Goal: Obtain resource: Download file/media

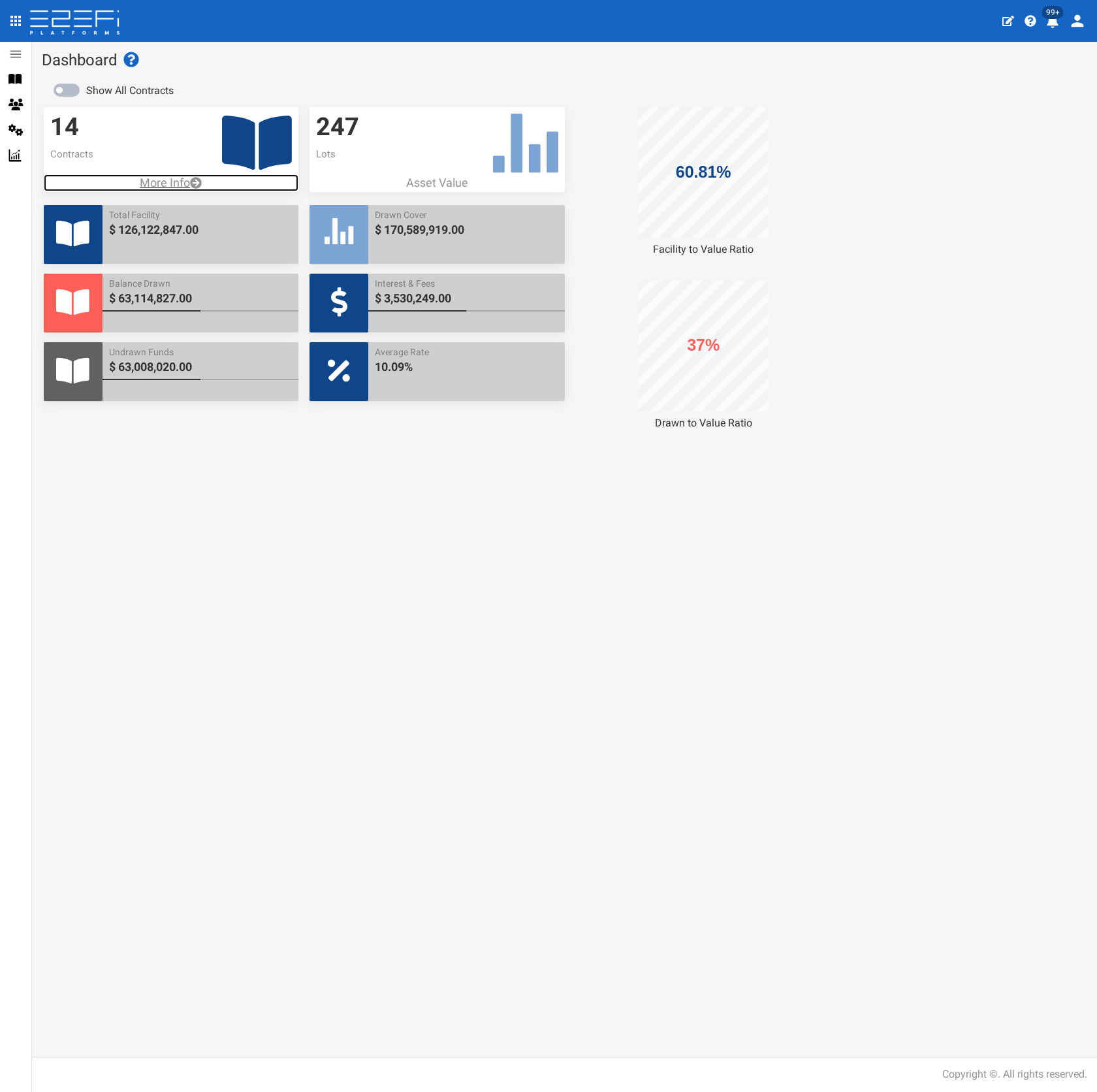
click at [159, 175] on p "More Info" at bounding box center [171, 183] width 255 height 17
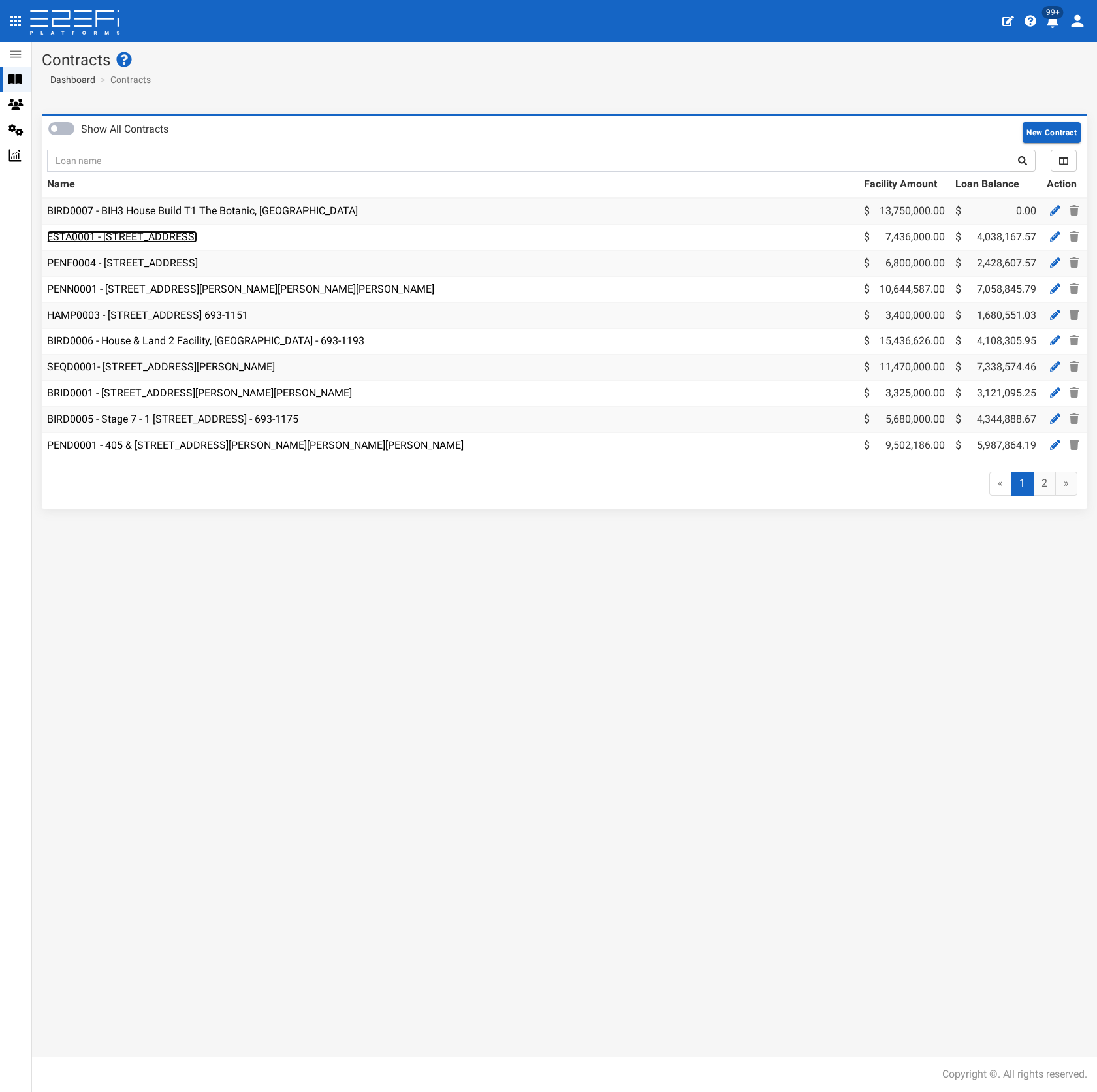
click at [166, 236] on link "ESTA0001 - [STREET_ADDRESS]" at bounding box center [122, 237] width 151 height 12
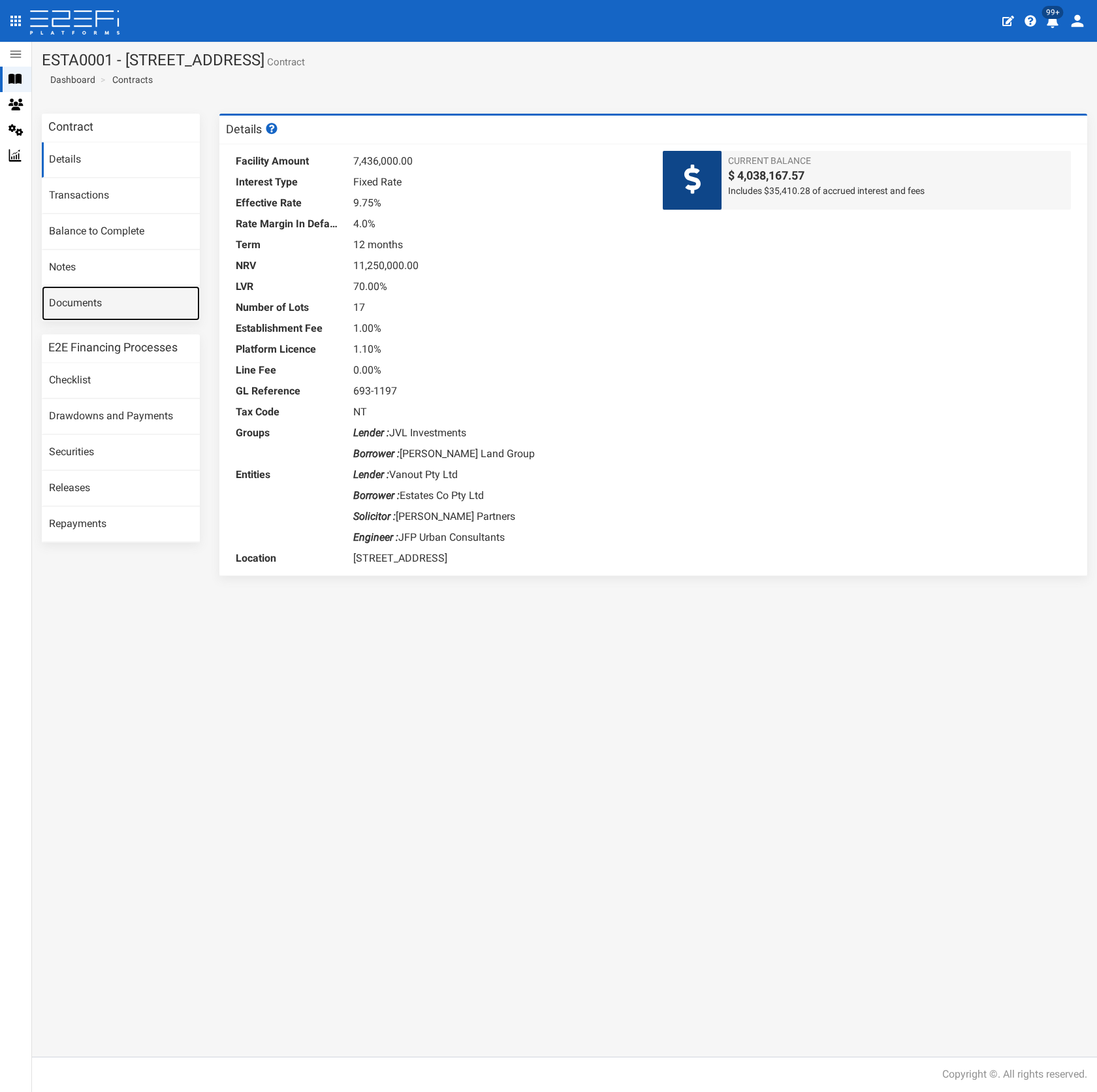
click at [106, 311] on link "Documents" at bounding box center [121, 303] width 158 height 35
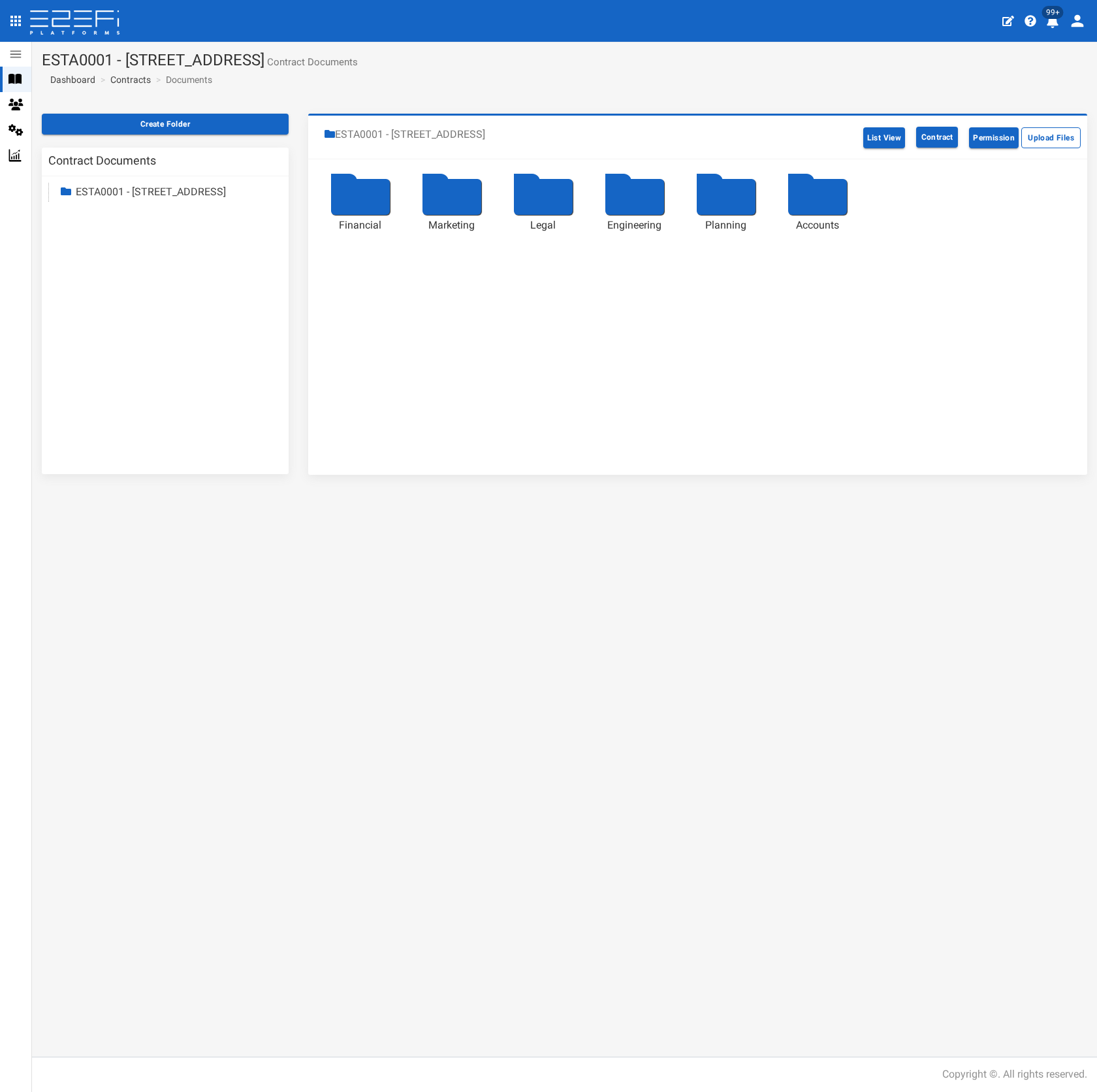
click at [344, 217] on div "Financial Financial" at bounding box center [360, 224] width 66 height 18
click at [369, 226] on div "Project Feasibility" at bounding box center [360, 233] width 66 height 30
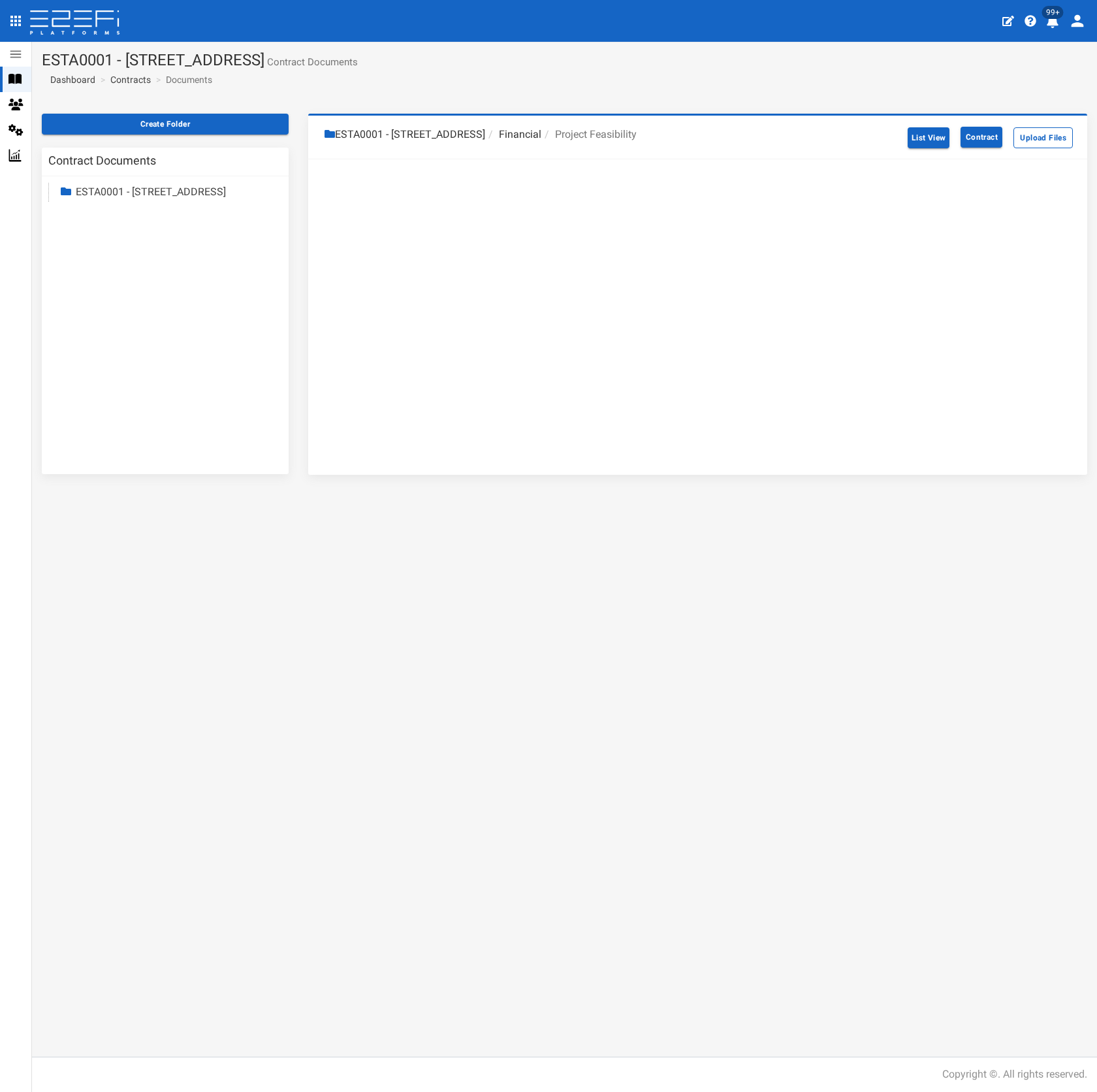
click at [541, 138] on li "Financial" at bounding box center [513, 135] width 56 height 15
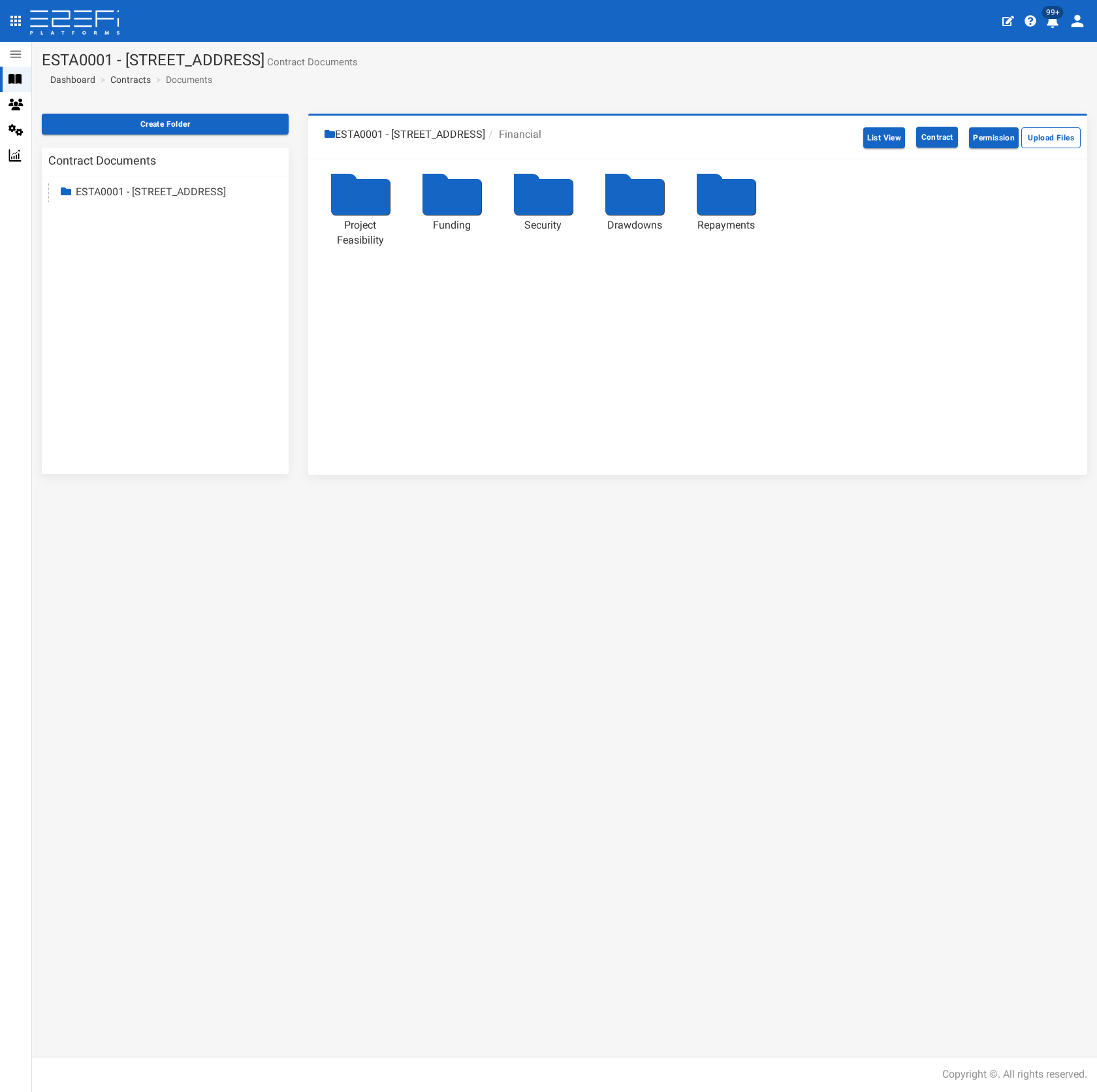
click at [639, 197] on div at bounding box center [634, 197] width 59 height 36
click at [429, 199] on div at bounding box center [452, 197] width 59 height 36
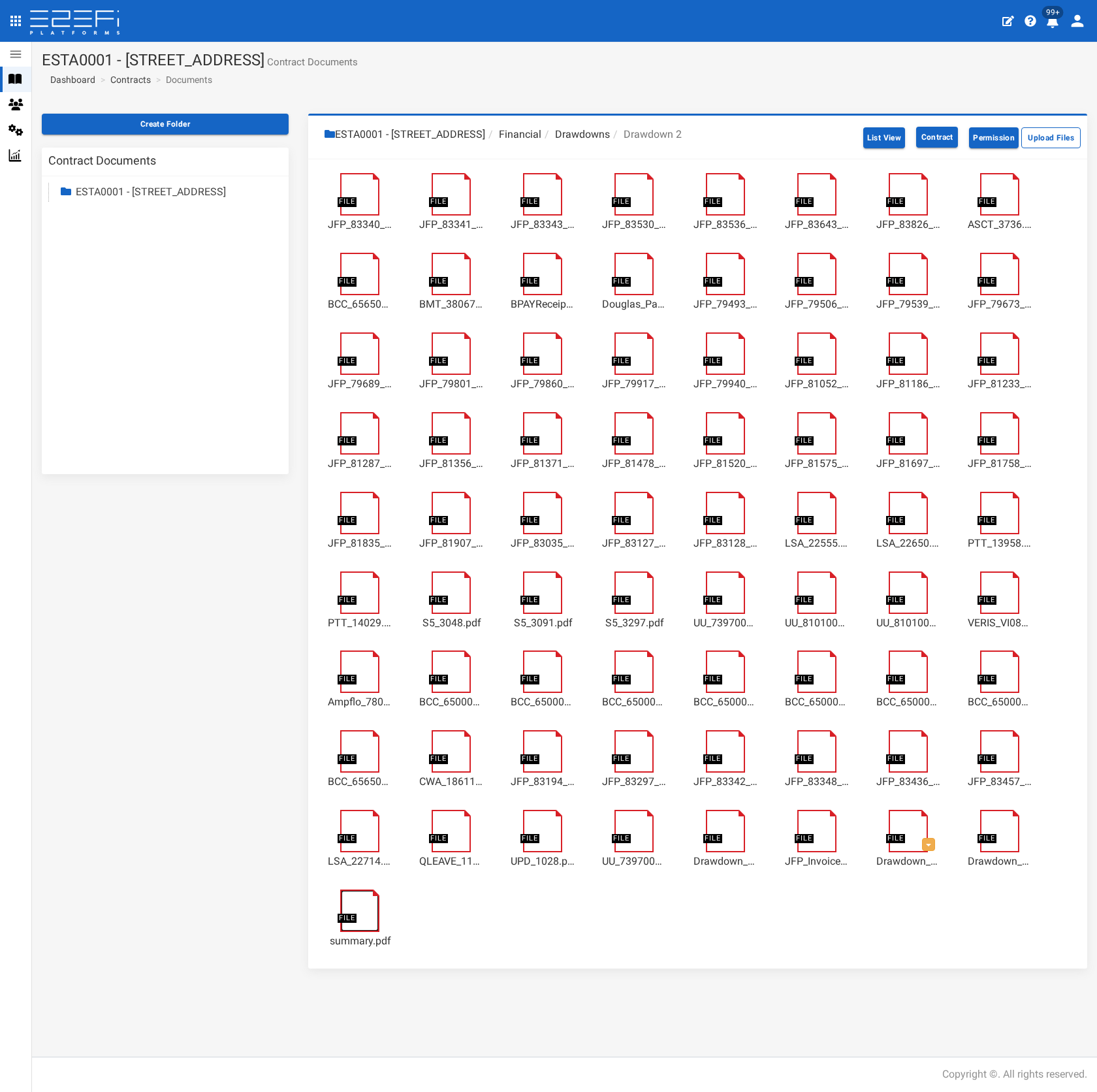
click at [362, 895] on link at bounding box center [367, 895] width 53 height 0
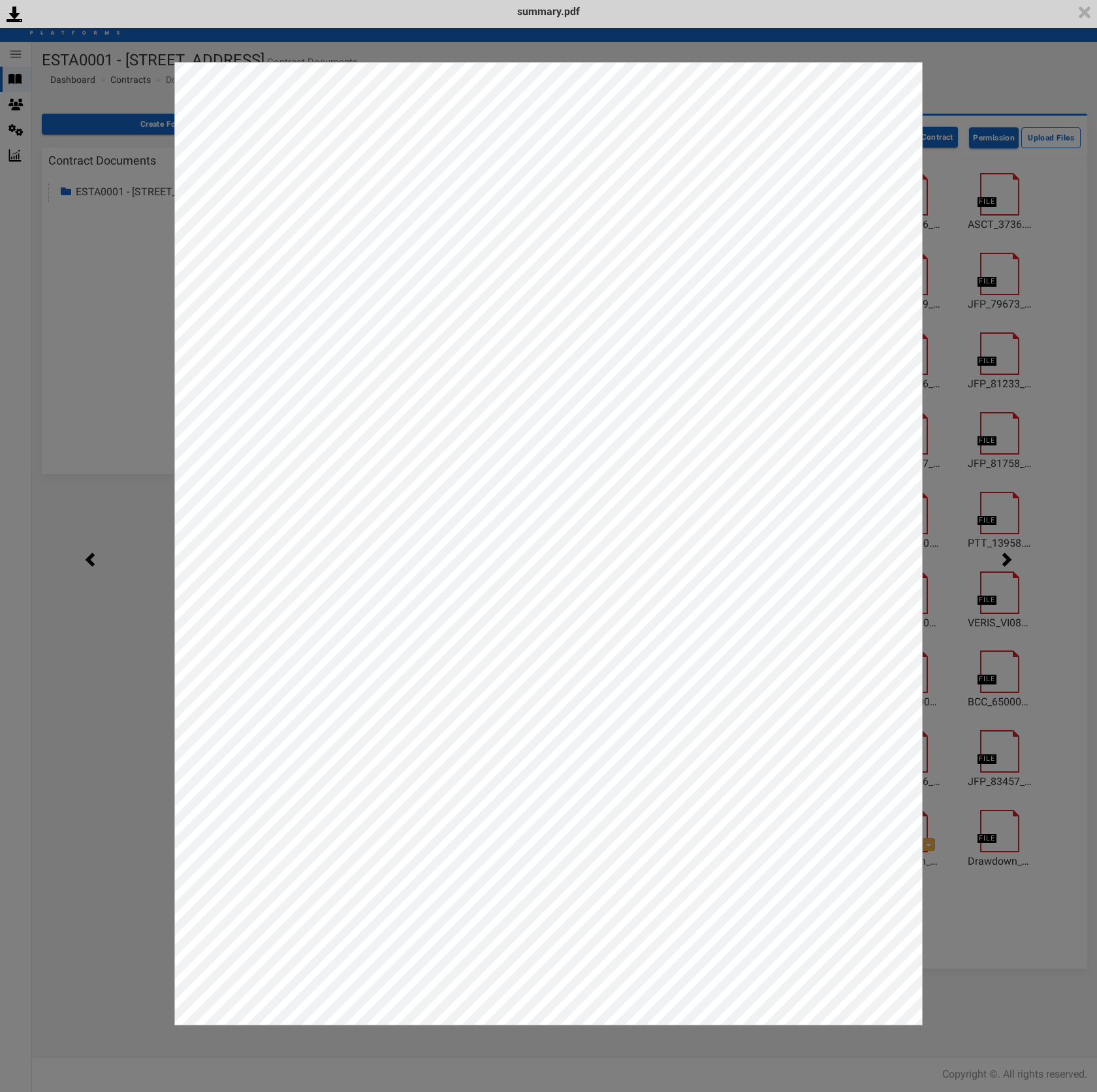
click at [962, 78] on div "<p>Your browser does not support iframes.</p><script type="text/javascript">ale…" at bounding box center [548, 546] width 1097 height 1092
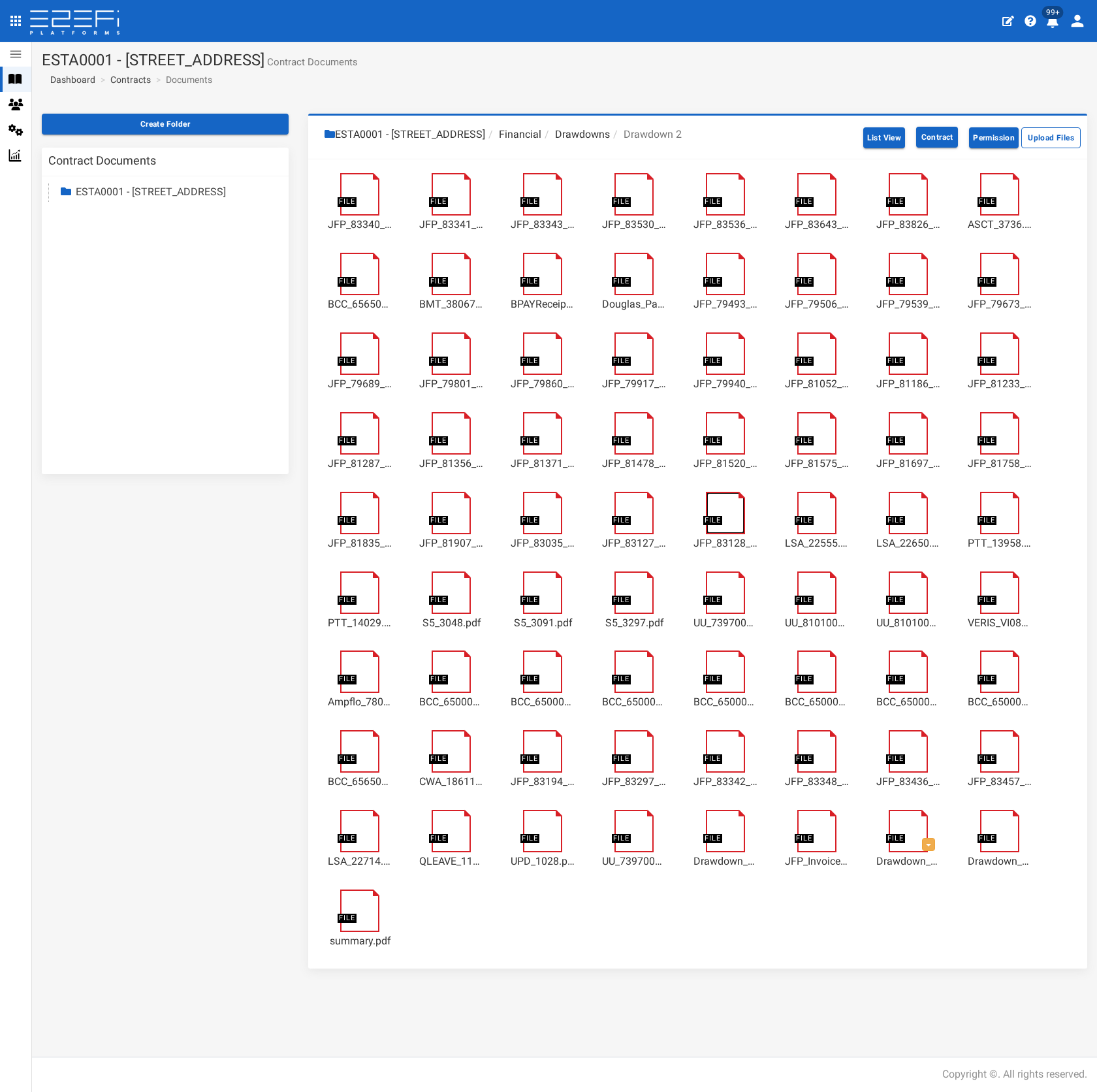
click at [724, 498] on link at bounding box center [732, 498] width 53 height 0
